Goal: Task Accomplishment & Management: Use online tool/utility

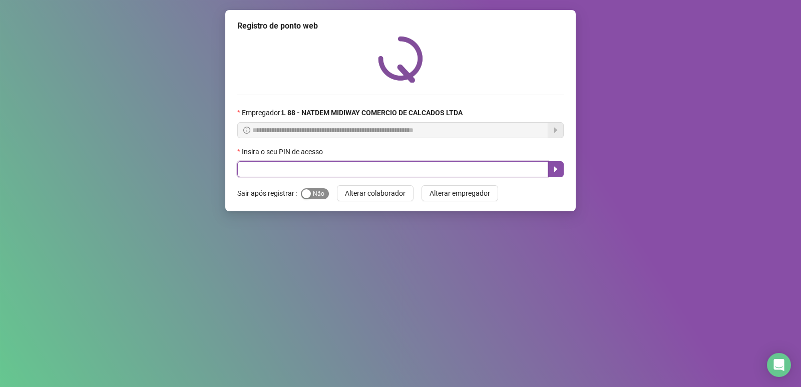
drag, startPoint x: 314, startPoint y: 167, endPoint x: 305, endPoint y: 192, distance: 26.6
click at [312, 175] on input "text" at bounding box center [392, 169] width 311 height 16
drag, startPoint x: 320, startPoint y: 188, endPoint x: 319, endPoint y: 168, distance: 20.6
click at [320, 188] on div "Sim Não" at bounding box center [315, 194] width 28 height 12
click at [319, 167] on input "text" at bounding box center [392, 169] width 311 height 16
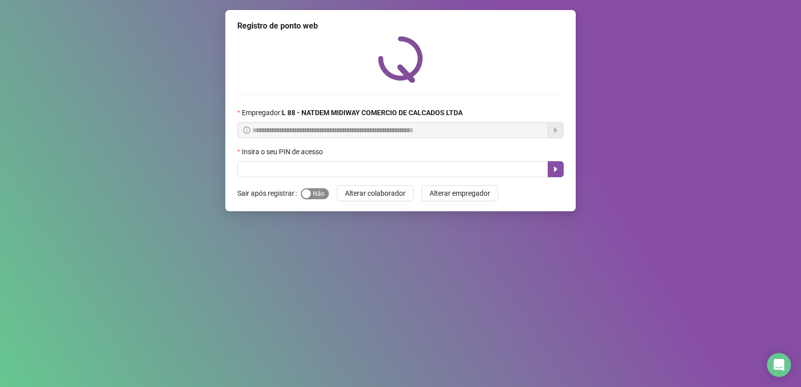
click at [322, 192] on span "Sim Não" at bounding box center [315, 193] width 28 height 11
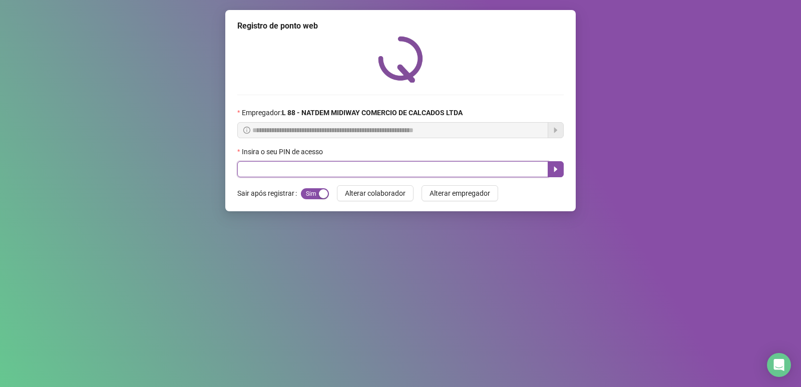
click at [322, 168] on input "text" at bounding box center [392, 169] width 311 height 16
type input "*****"
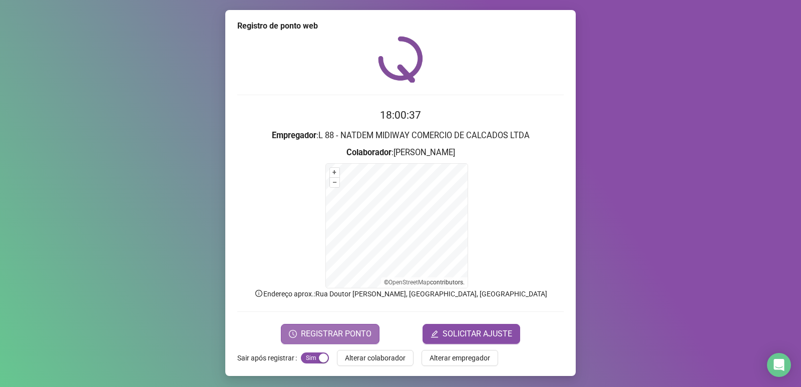
click at [320, 333] on span "REGISTRAR PONTO" at bounding box center [336, 334] width 71 height 12
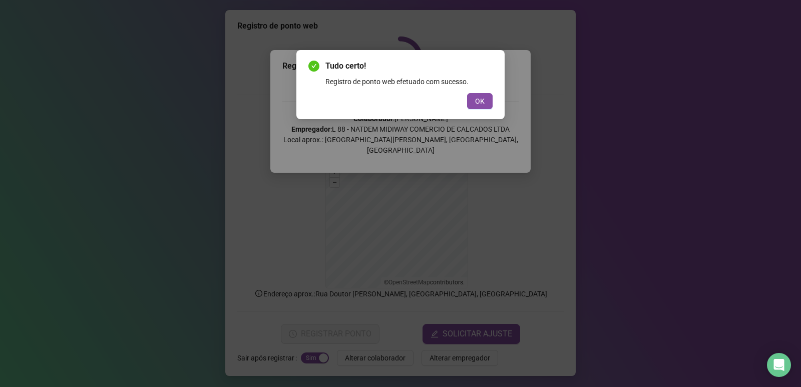
click at [467, 93] on button "OK" at bounding box center [480, 101] width 26 height 16
